Goal: Task Accomplishment & Management: Manage account settings

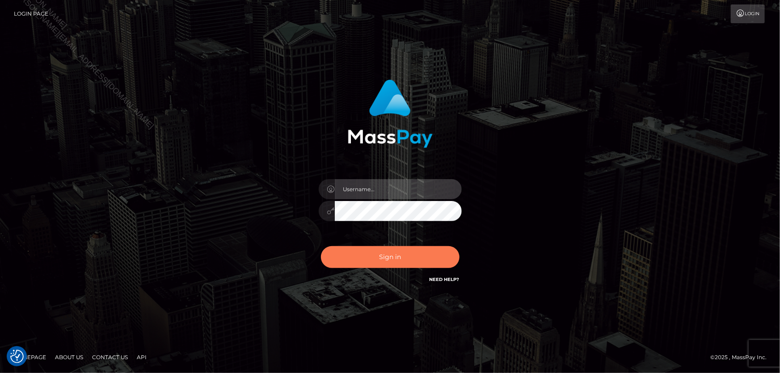
type input "Lorelee"
click at [400, 262] on button "Sign in" at bounding box center [390, 257] width 139 height 22
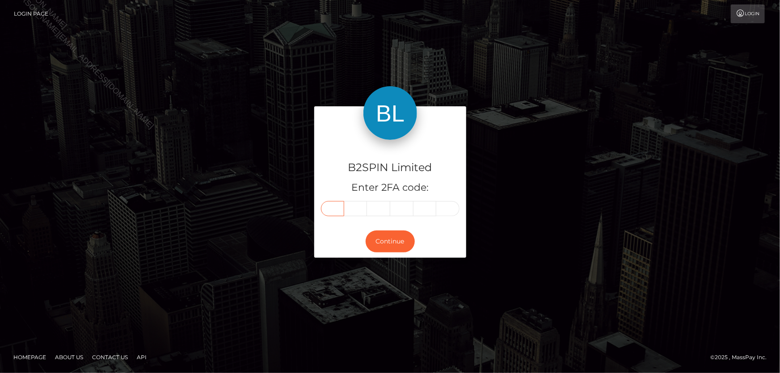
click at [335, 208] on input "text" at bounding box center [332, 208] width 23 height 15
type input "8"
type input "2"
type input "7"
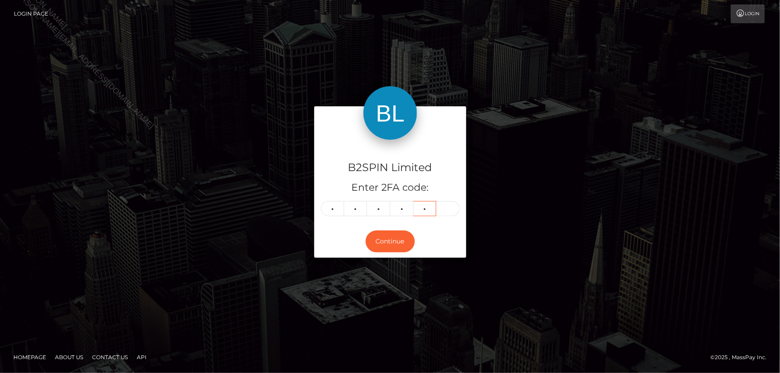
type input "1"
type input "4"
click at [373, 250] on button "Continue" at bounding box center [390, 242] width 49 height 22
click at [385, 243] on button "Continue" at bounding box center [390, 242] width 49 height 22
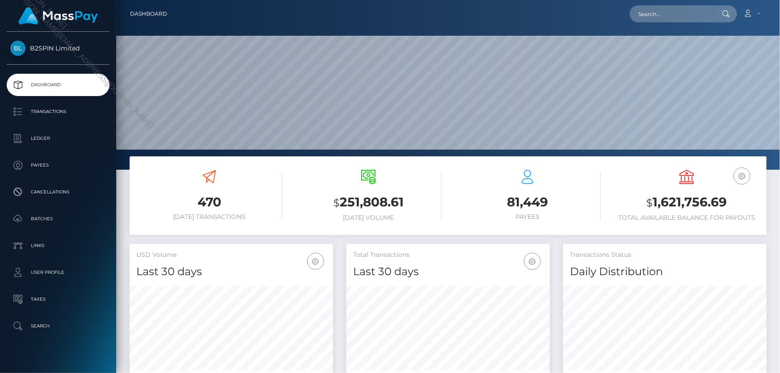
scroll to position [158, 203]
drag, startPoint x: 654, startPoint y: 202, endPoint x: 757, endPoint y: 206, distance: 102.9
click at [757, 206] on h3 "$ 1,621,756.69" at bounding box center [687, 202] width 146 height 18
copy h3 "1,621,756.69"
